Goal: Task Accomplishment & Management: Use online tool/utility

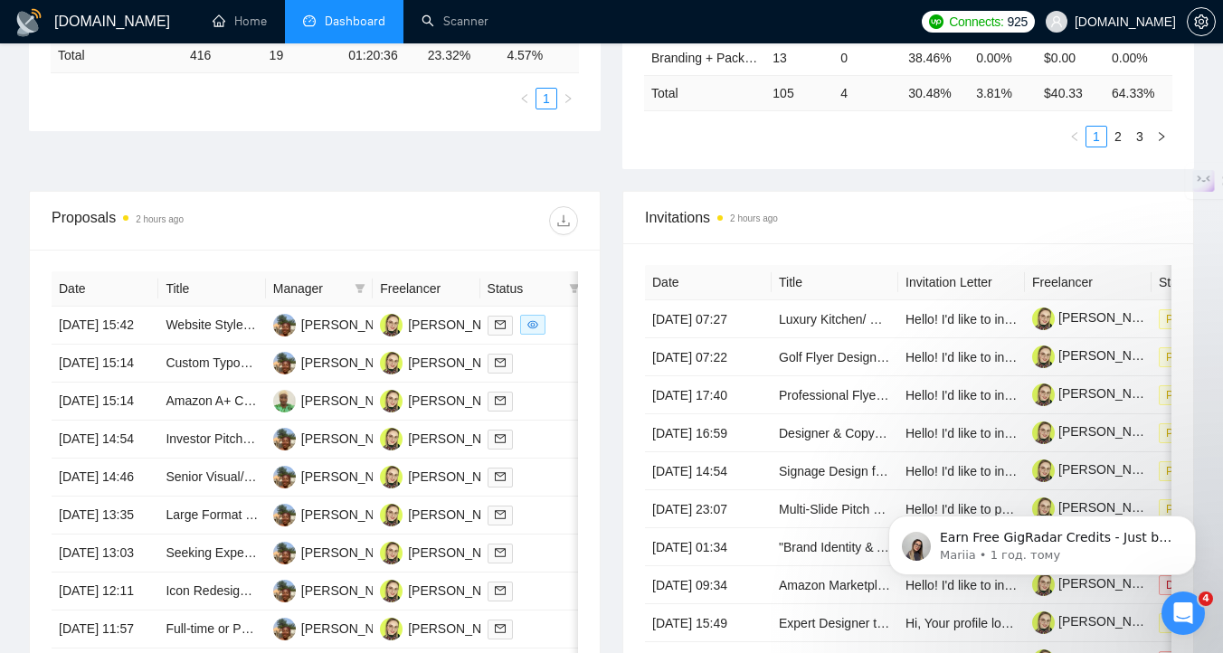
scroll to position [547, 0]
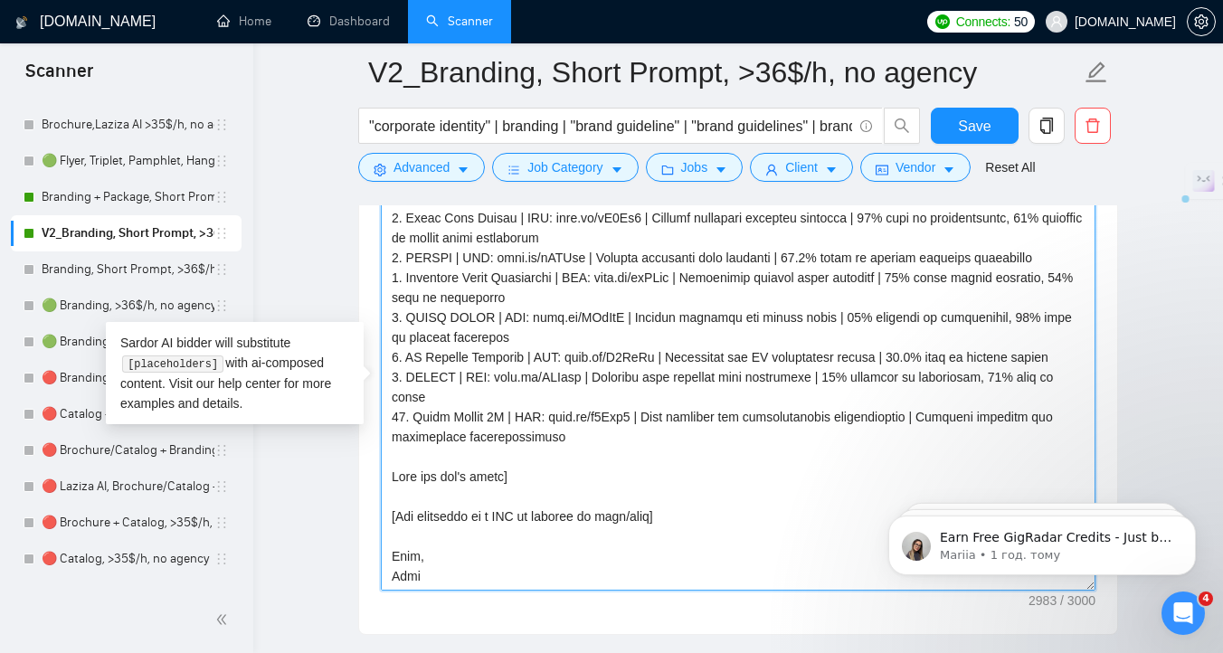
drag, startPoint x: 392, startPoint y: 519, endPoint x: 679, endPoint y: 529, distance: 287.0
click at [679, 529] on textarea "Cover letter template:" at bounding box center [738, 387] width 715 height 407
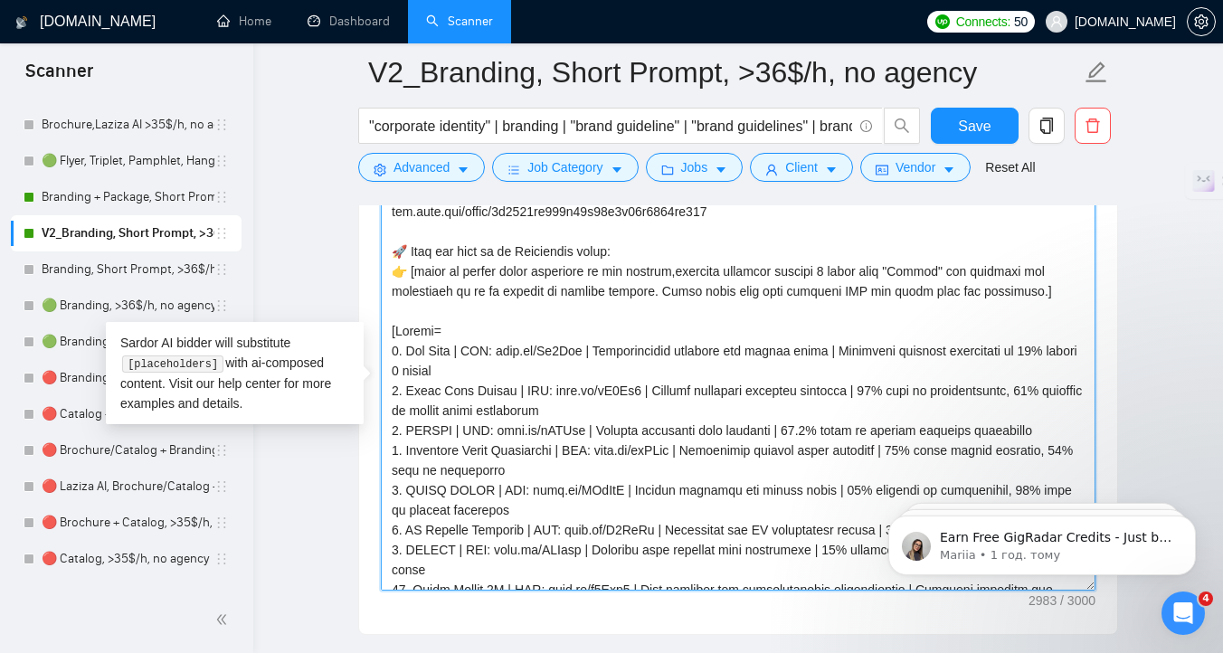
scroll to position [386, 0]
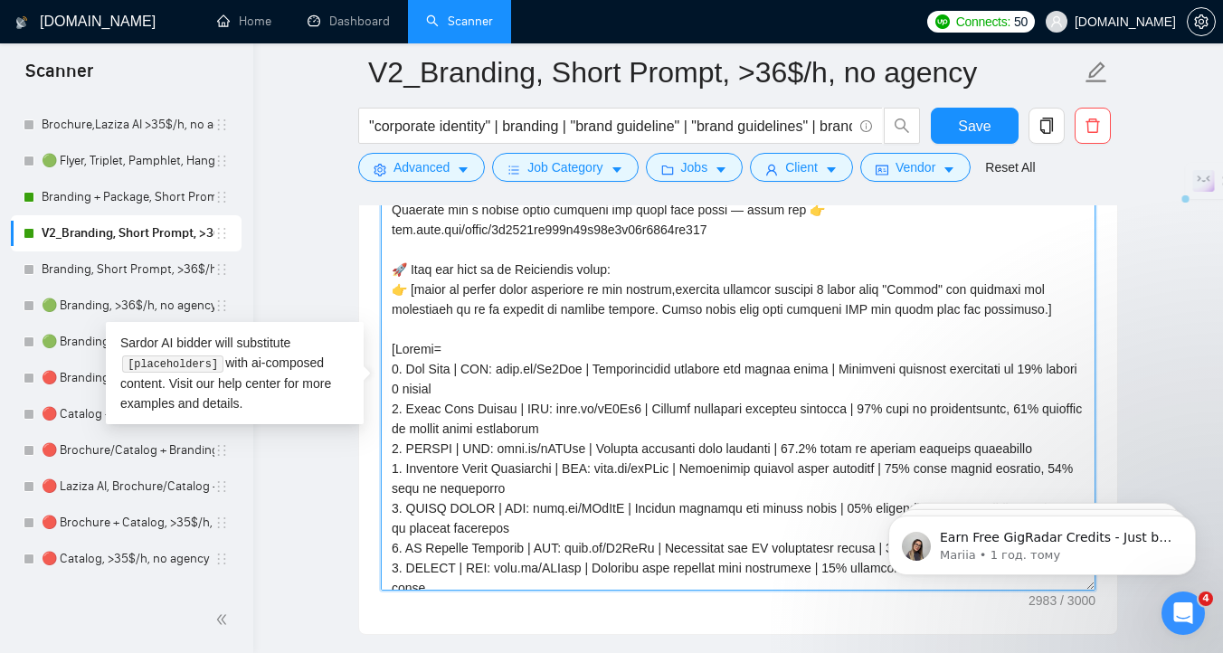
drag, startPoint x: 508, startPoint y: 374, endPoint x: 584, endPoint y: 373, distance: 76.9
click at [586, 373] on textarea "Cover letter template:" at bounding box center [738, 387] width 715 height 407
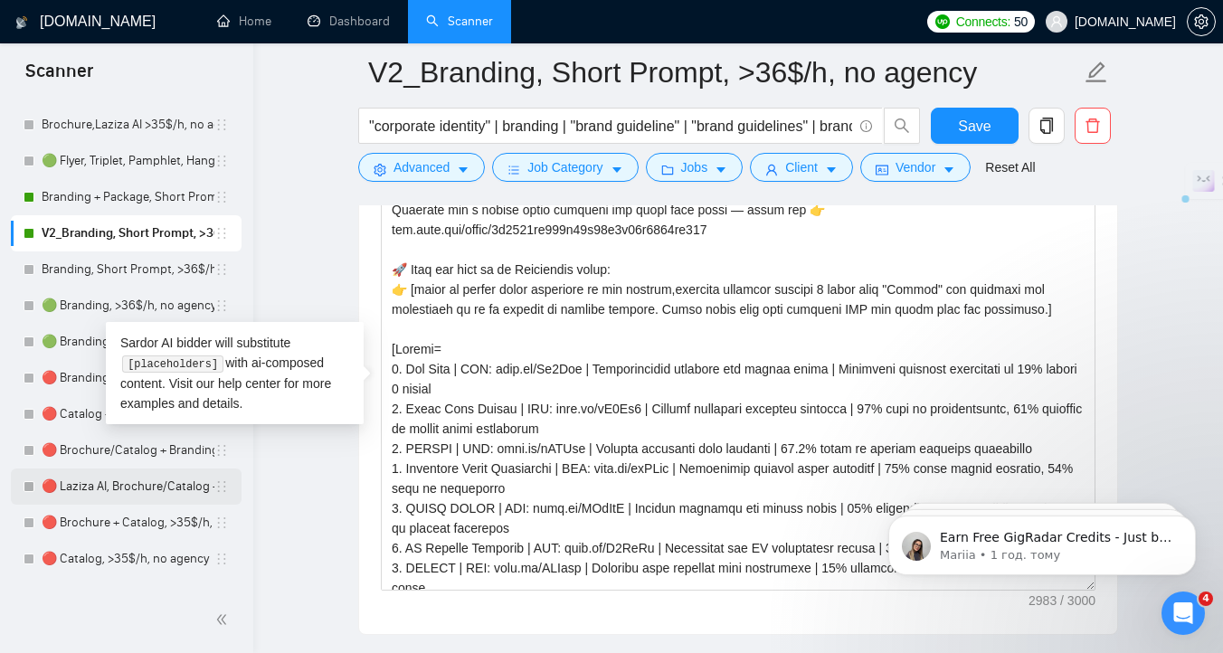
click at [85, 488] on link "🔴 Laziza AI, Brochure/Catalog + Branding, >35$/h, no agency" at bounding box center [128, 487] width 173 height 36
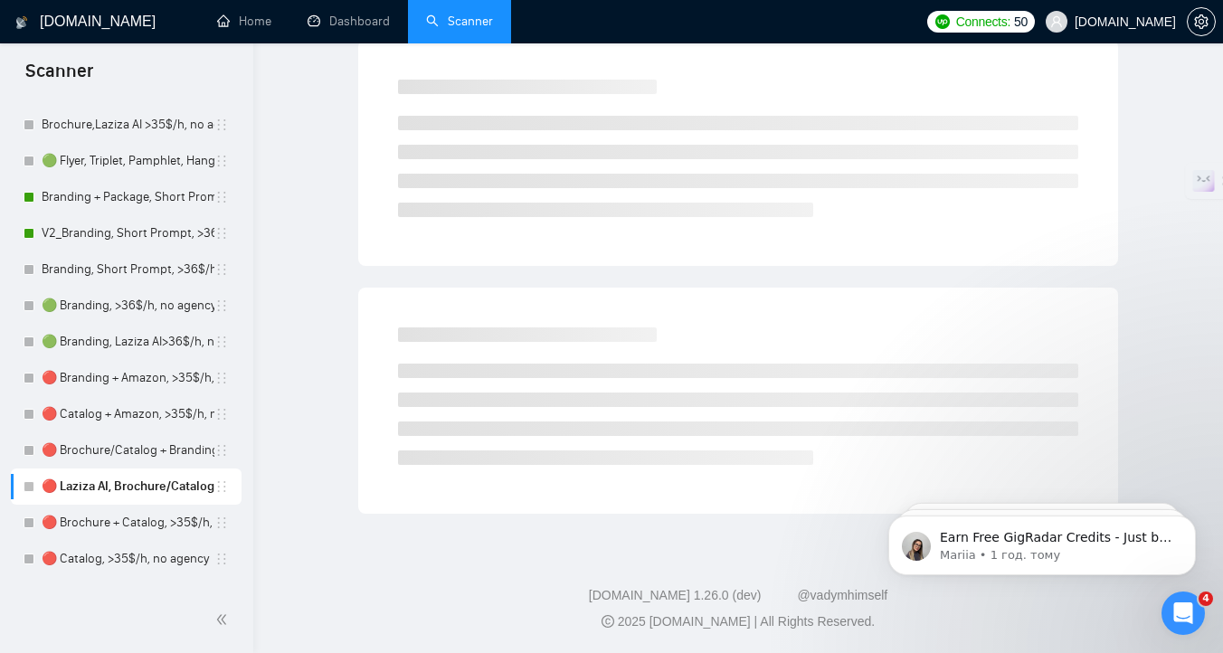
scroll to position [7, 0]
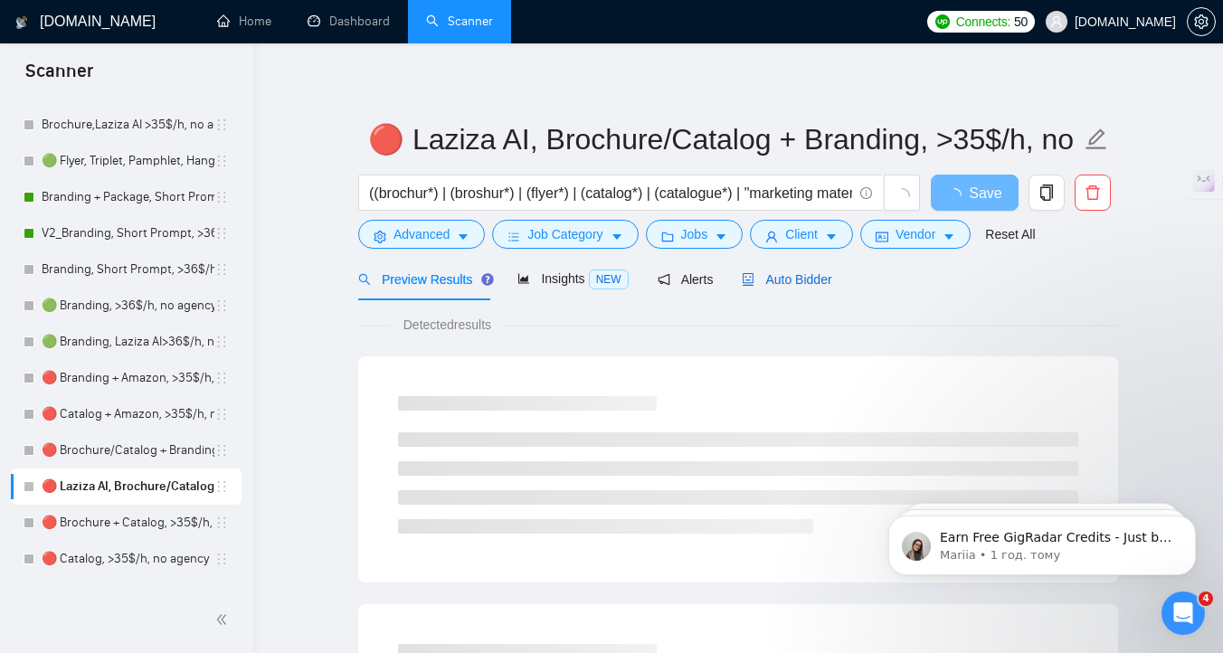
click at [788, 280] on span "Auto Bidder" at bounding box center [787, 279] width 90 height 14
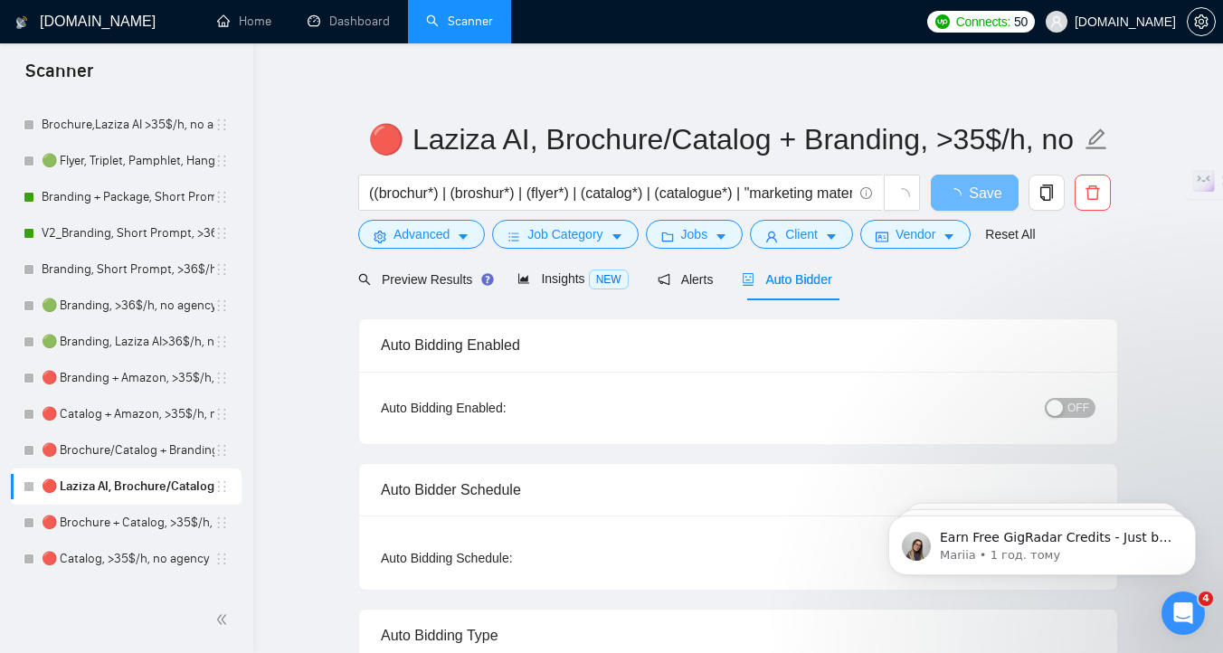
radio input "false"
radio input "true"
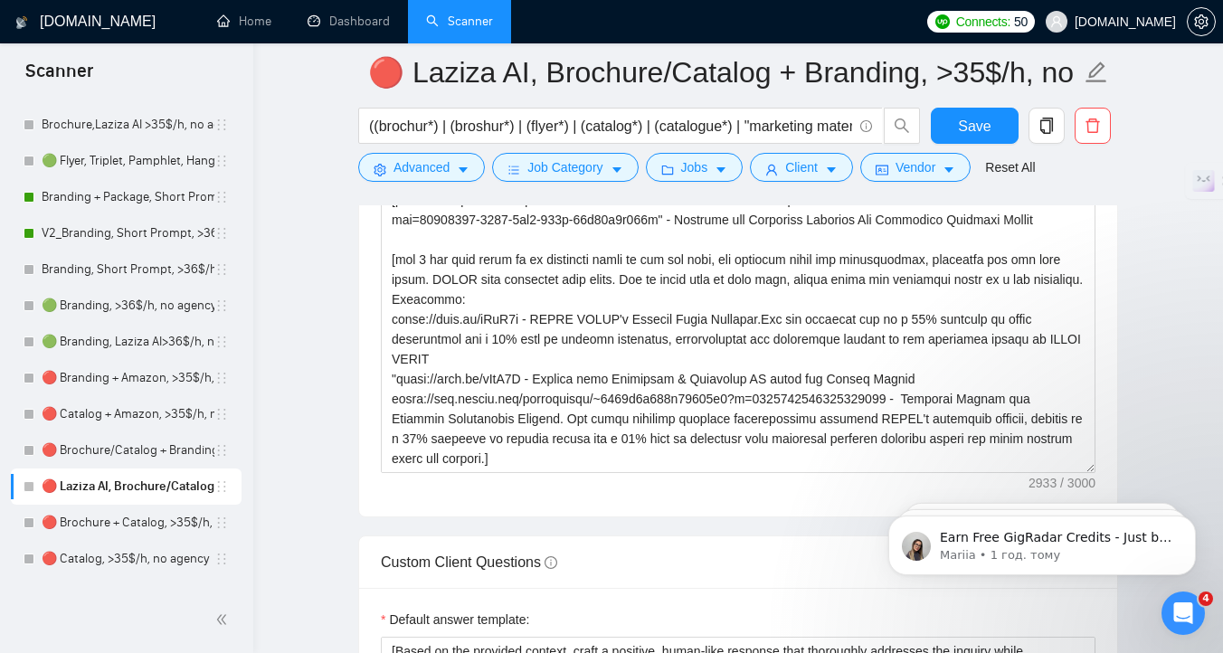
scroll to position [2510, 0]
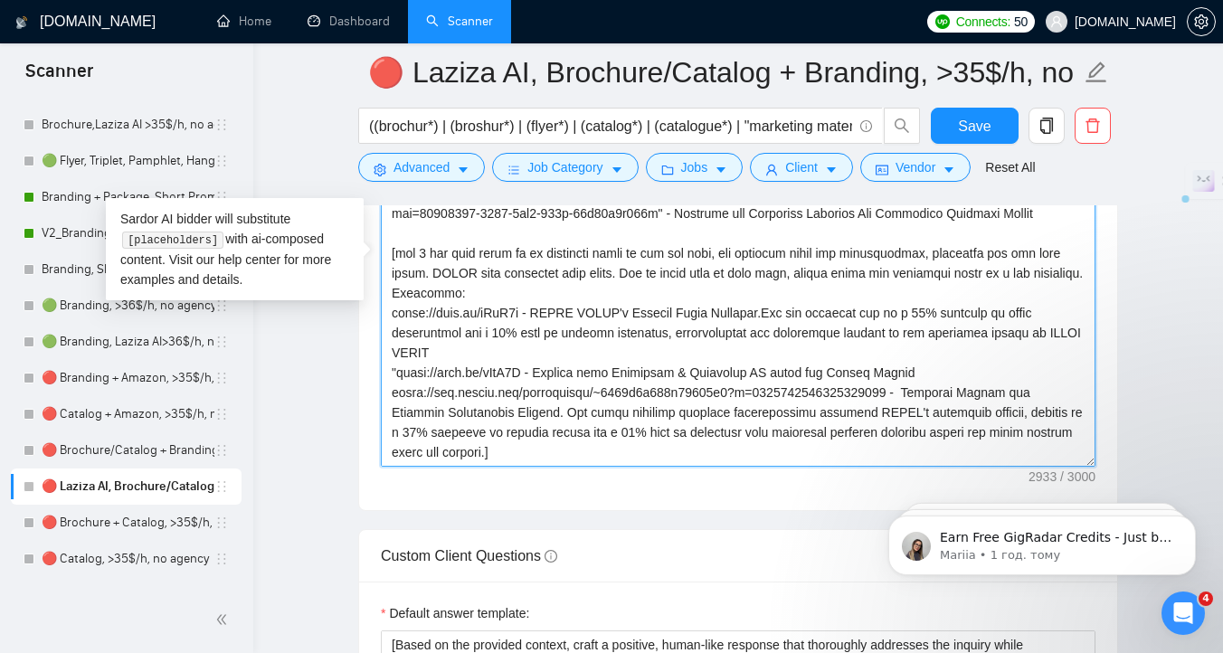
drag, startPoint x: 514, startPoint y: 337, endPoint x: 389, endPoint y: 335, distance: 124.9
click at [389, 335] on textarea "Cover letter template:" at bounding box center [738, 263] width 715 height 407
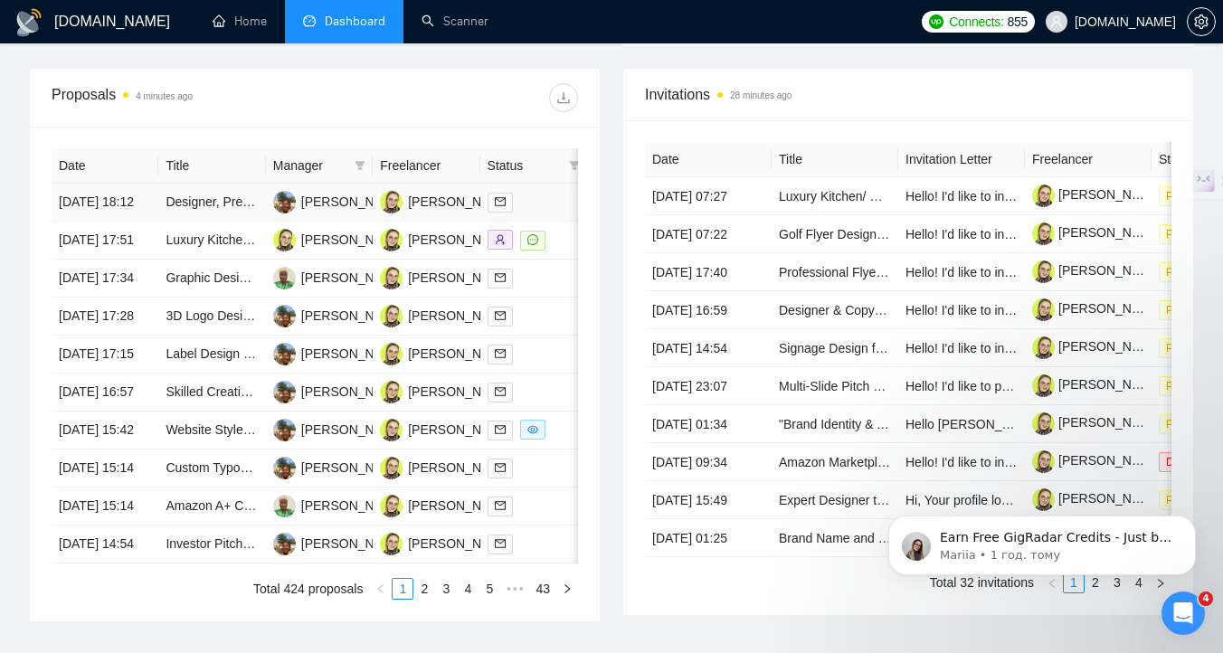
click at [541, 212] on div at bounding box center [534, 202] width 92 height 21
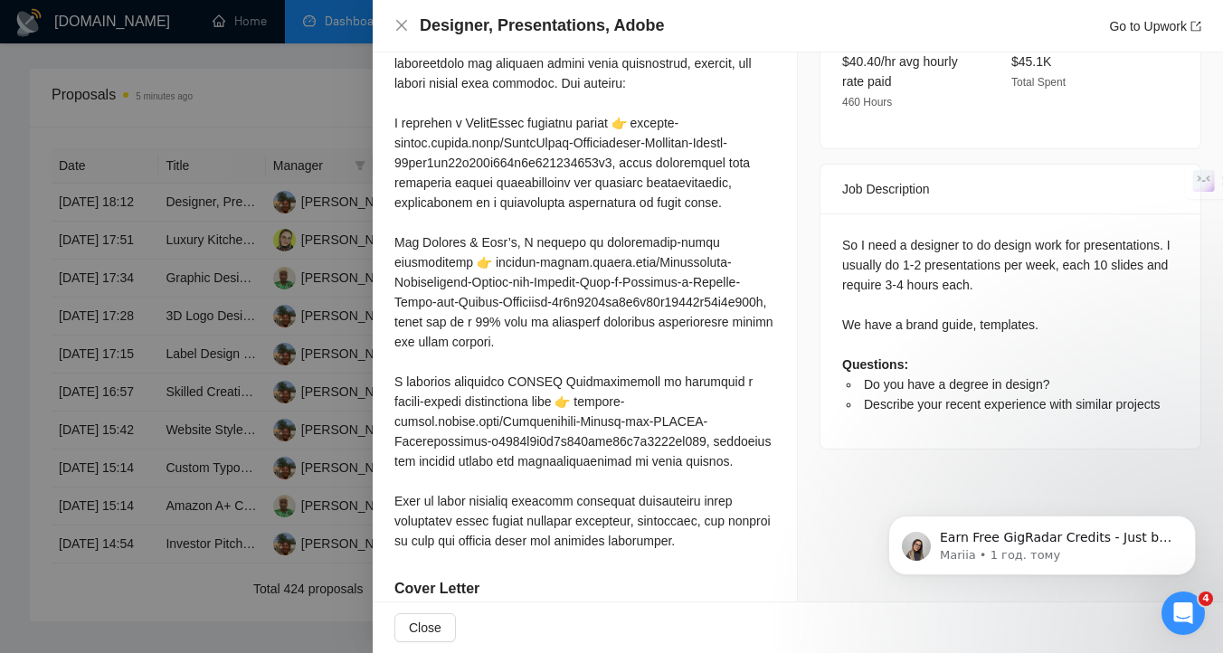
scroll to position [626, 0]
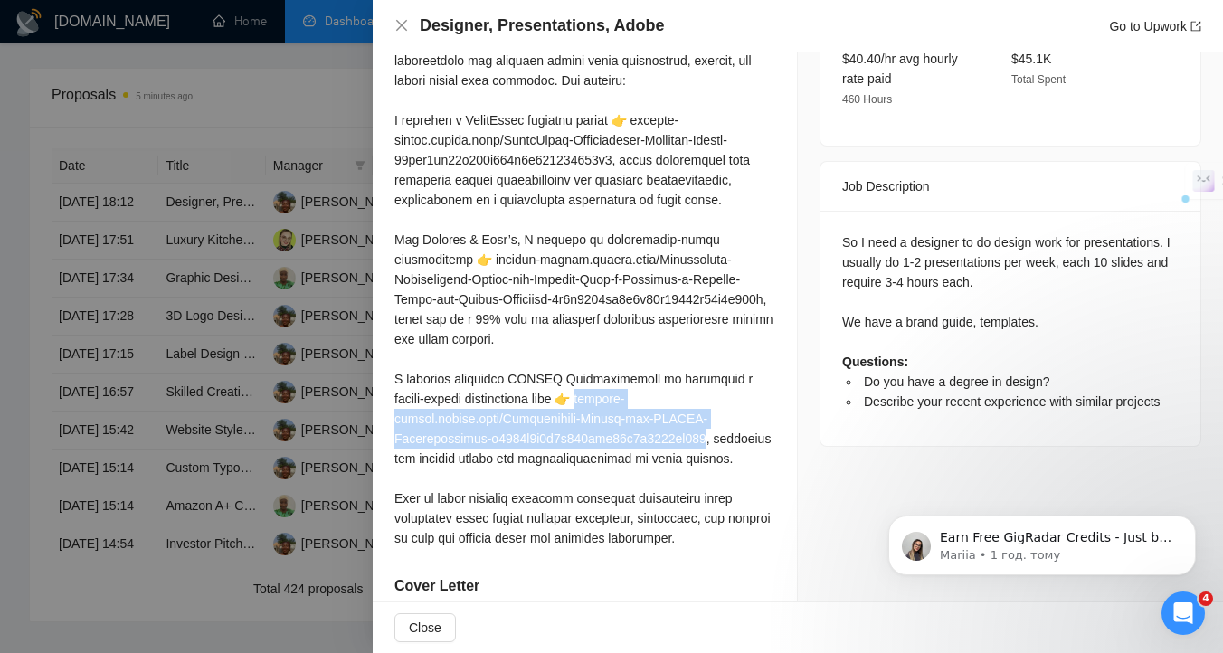
drag, startPoint x: 740, startPoint y: 456, endPoint x: 598, endPoint y: 415, distance: 147.8
click at [598, 415] on div at bounding box center [584, 290] width 381 height 518
copy div "onda-design.notion.site/Presentation-Design-for-SOFTEL-Communications-f2789d0b0…"
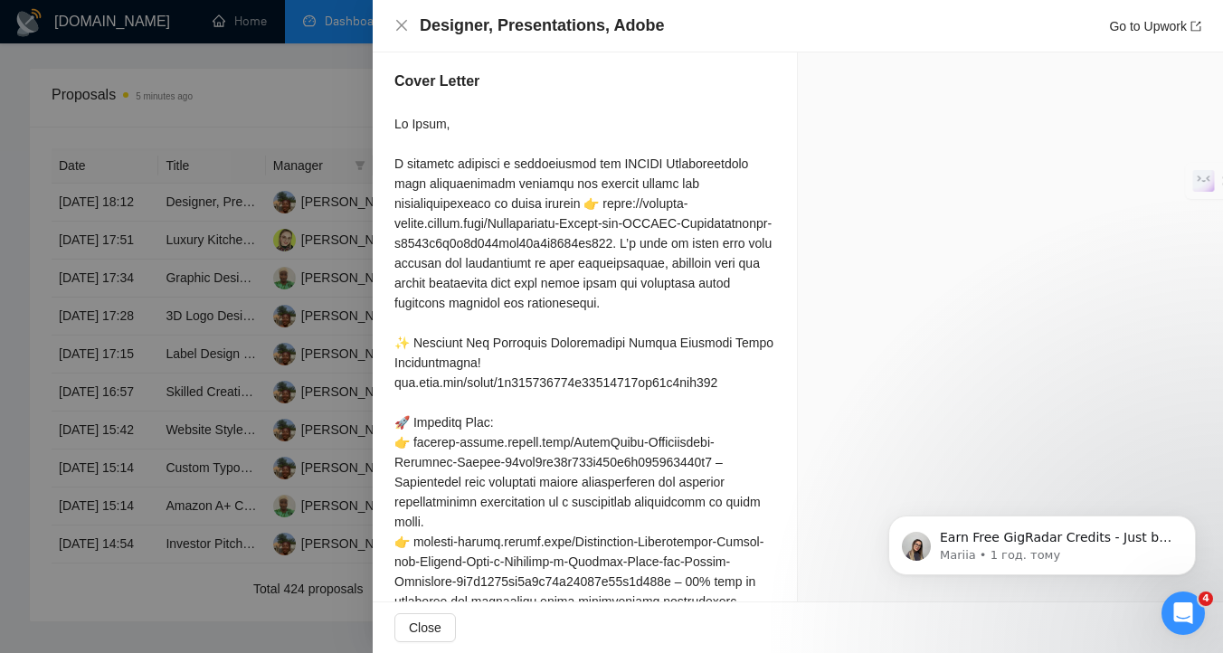
scroll to position [1133, 0]
click at [617, 312] on div at bounding box center [584, 460] width 381 height 697
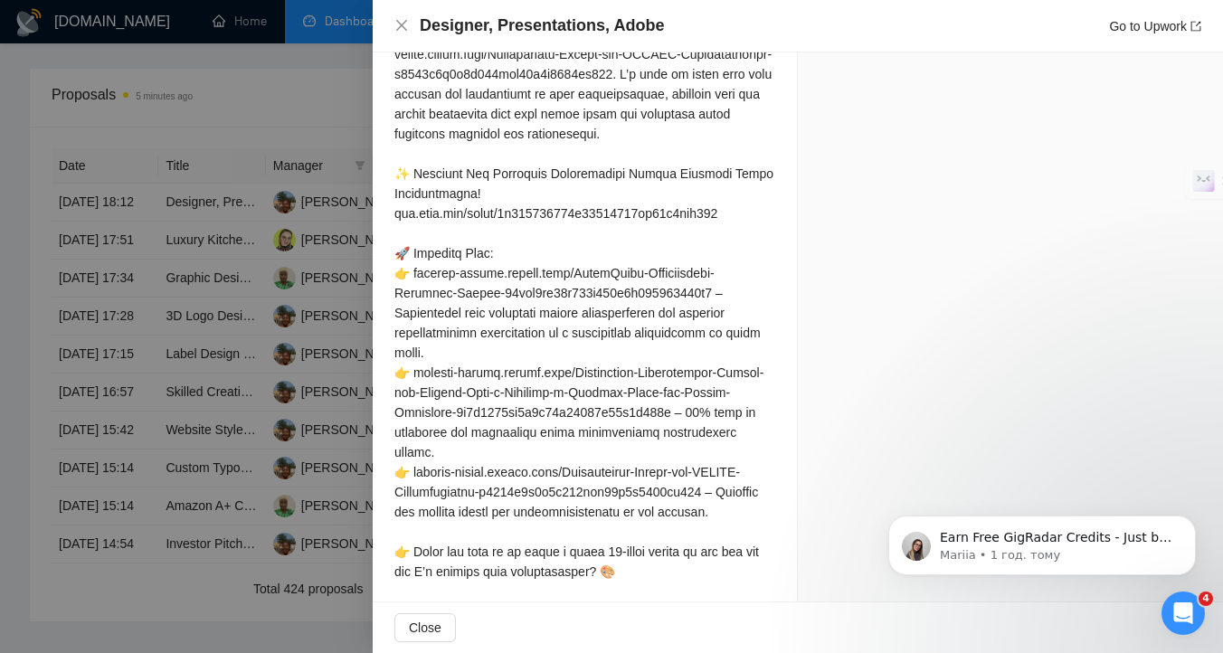
scroll to position [1302, 0]
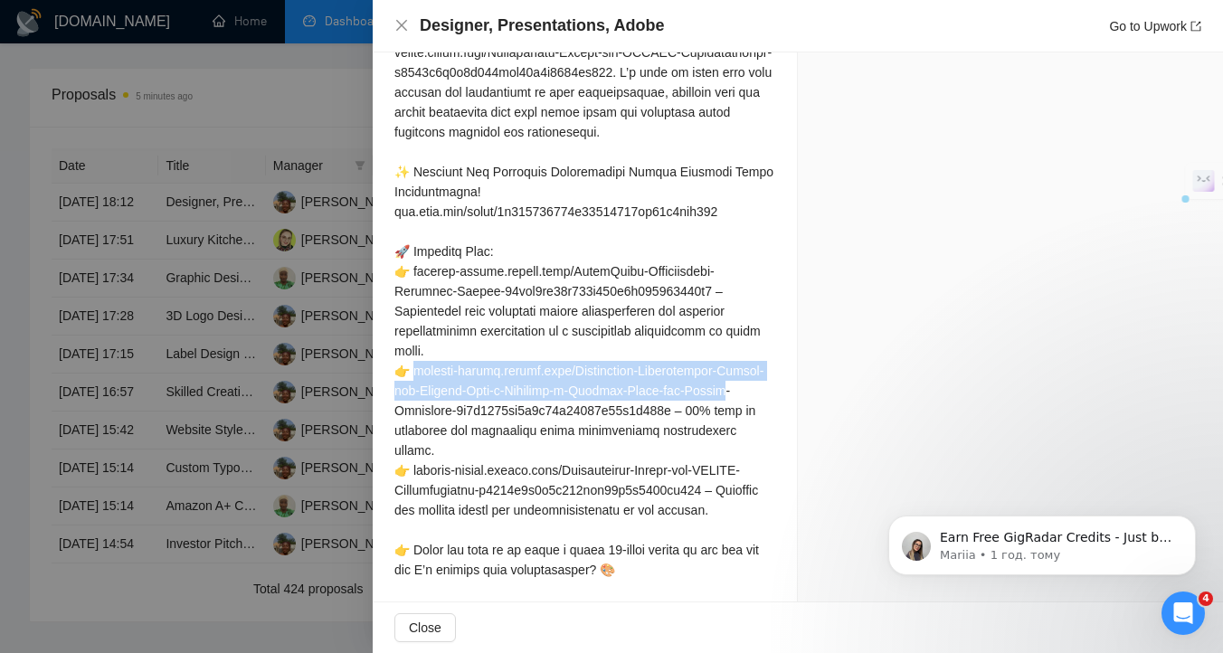
drag, startPoint x: 413, startPoint y: 431, endPoint x: 715, endPoint y: 458, distance: 303.4
click at [715, 458] on div at bounding box center [584, 291] width 381 height 697
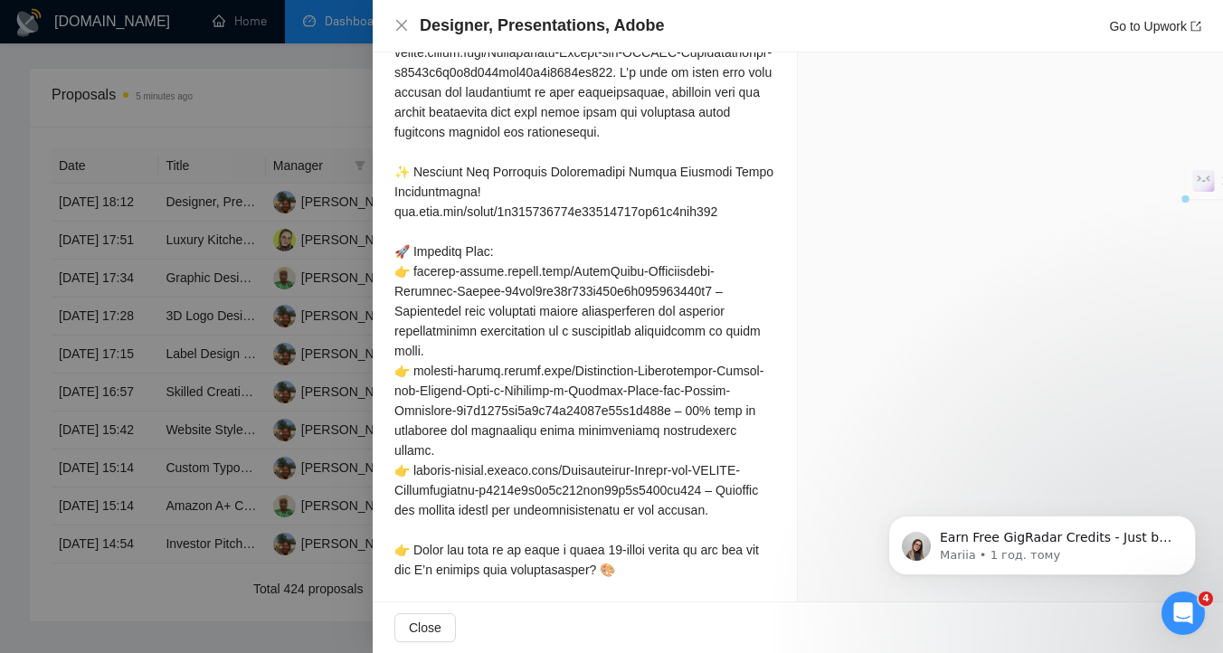
click at [605, 395] on div at bounding box center [584, 291] width 381 height 697
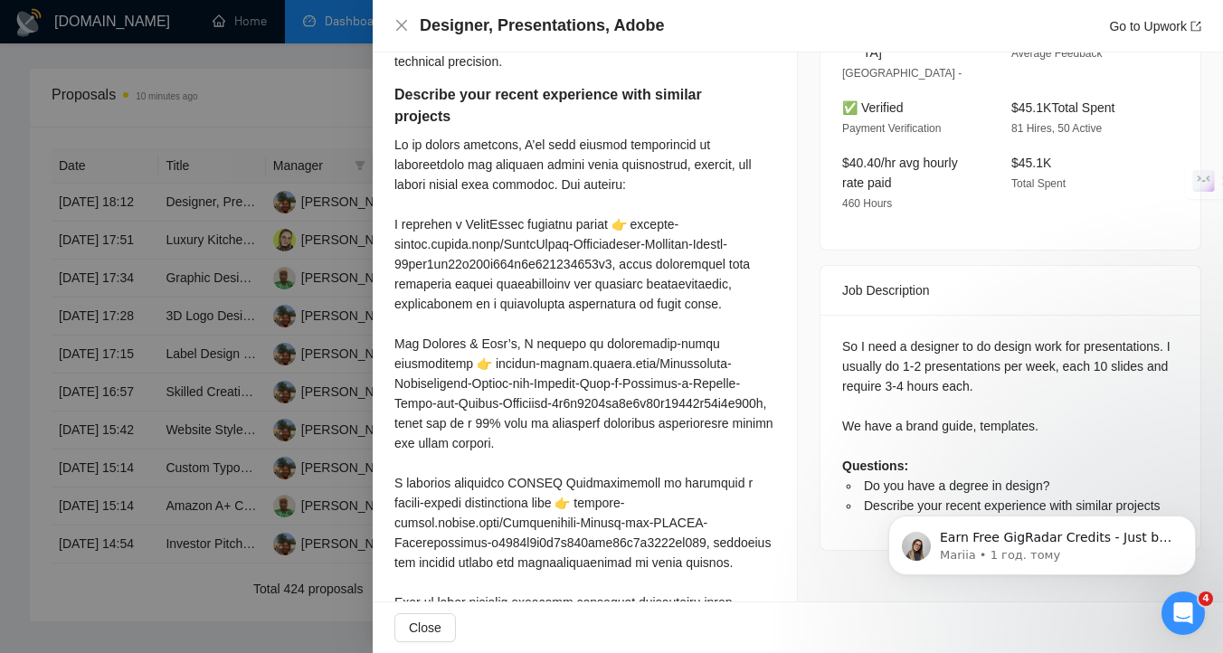
scroll to position [556, 0]
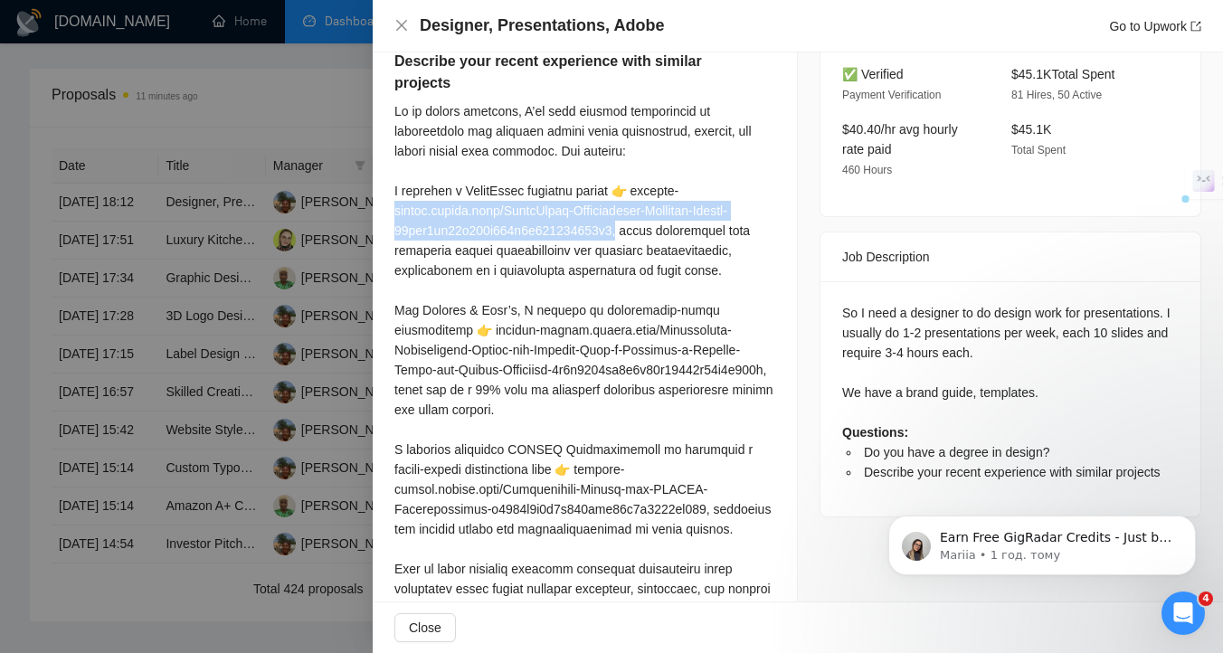
drag, startPoint x: 636, startPoint y: 250, endPoint x: 394, endPoint y: 227, distance: 243.5
click at [394, 227] on div at bounding box center [584, 360] width 381 height 518
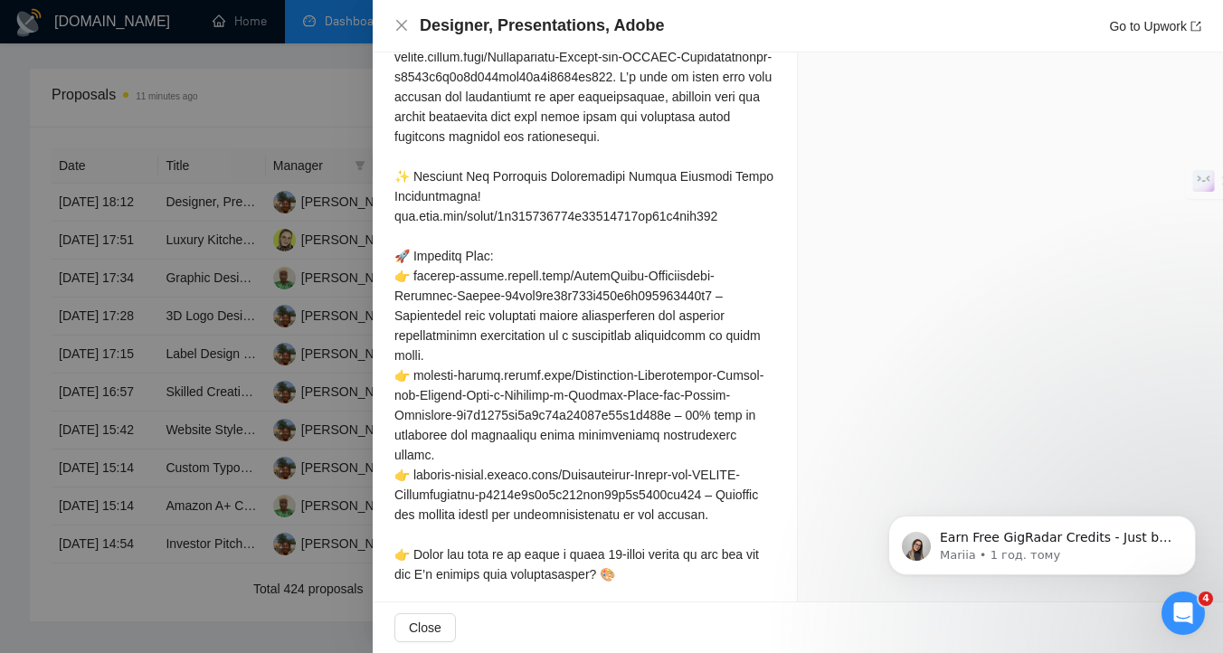
scroll to position [1282, 0]
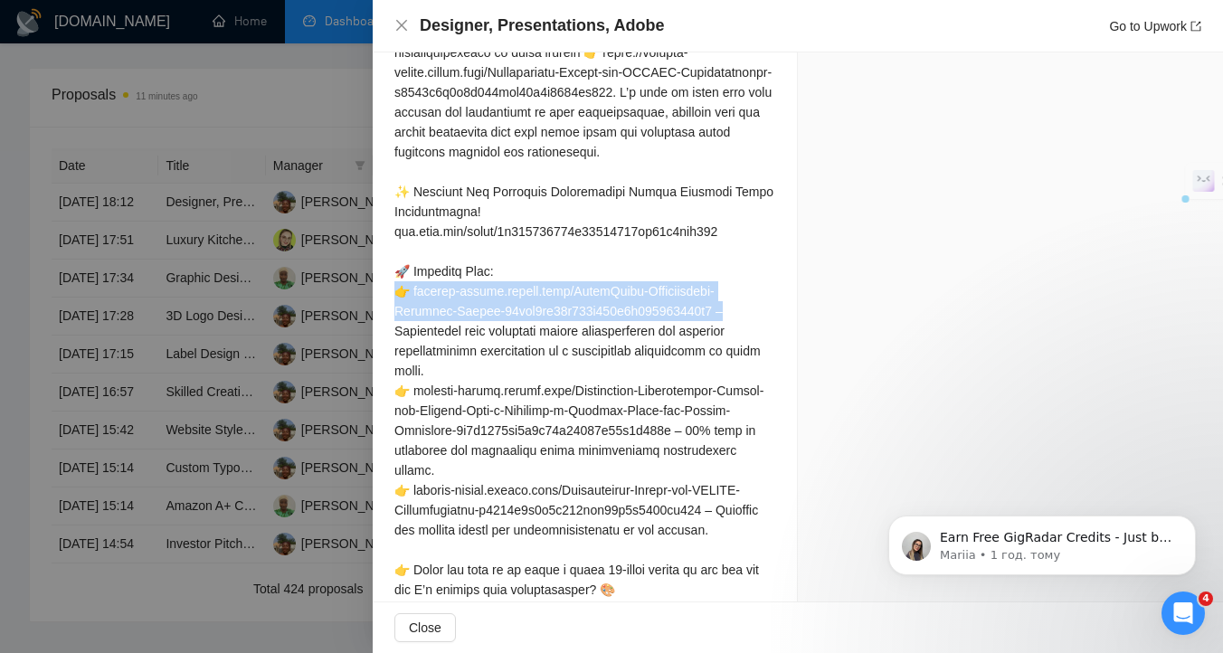
drag, startPoint x: 755, startPoint y: 371, endPoint x: 390, endPoint y: 350, distance: 365.2
click at [394, 350] on div at bounding box center [584, 311] width 381 height 697
